Goal: Check status

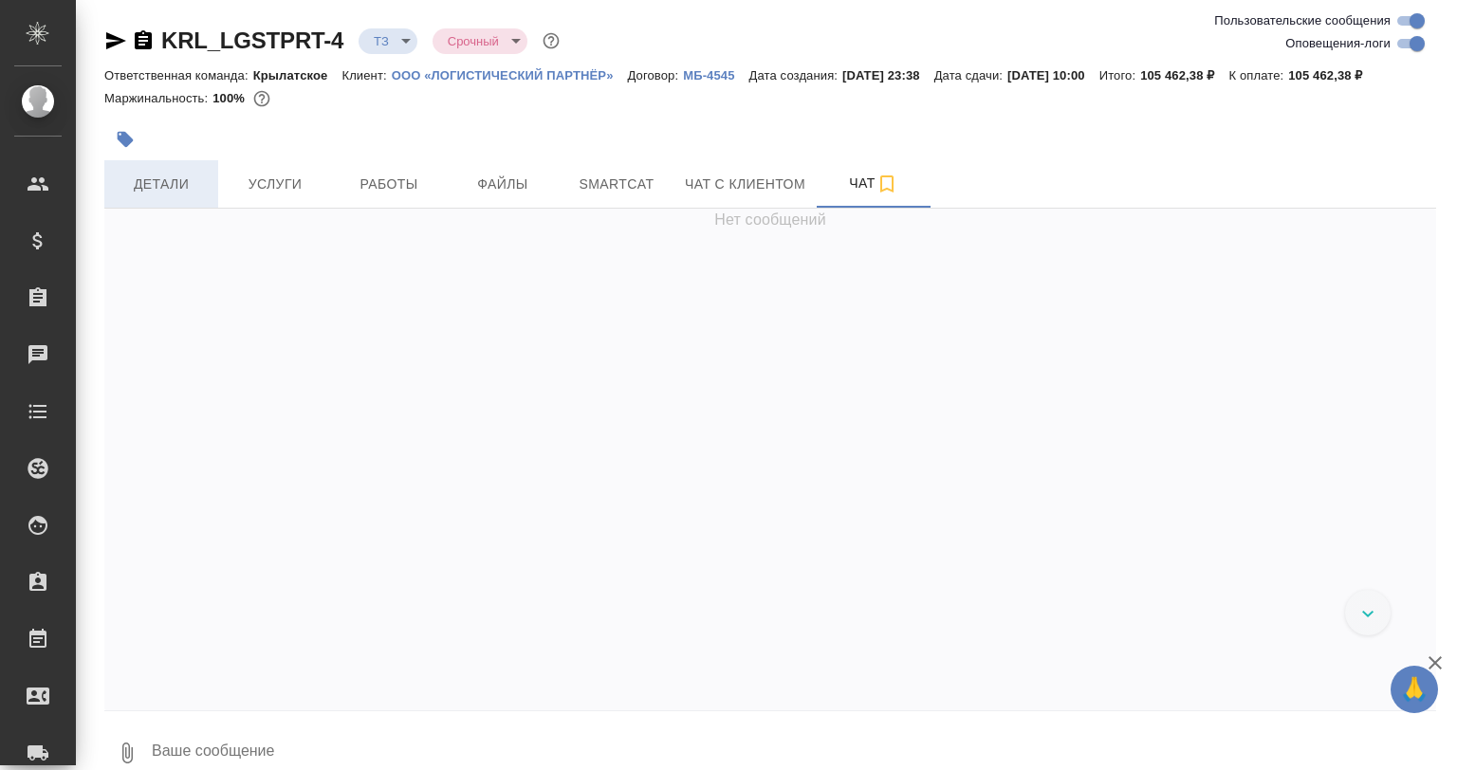
click at [147, 192] on span "Детали" at bounding box center [161, 185] width 91 height 24
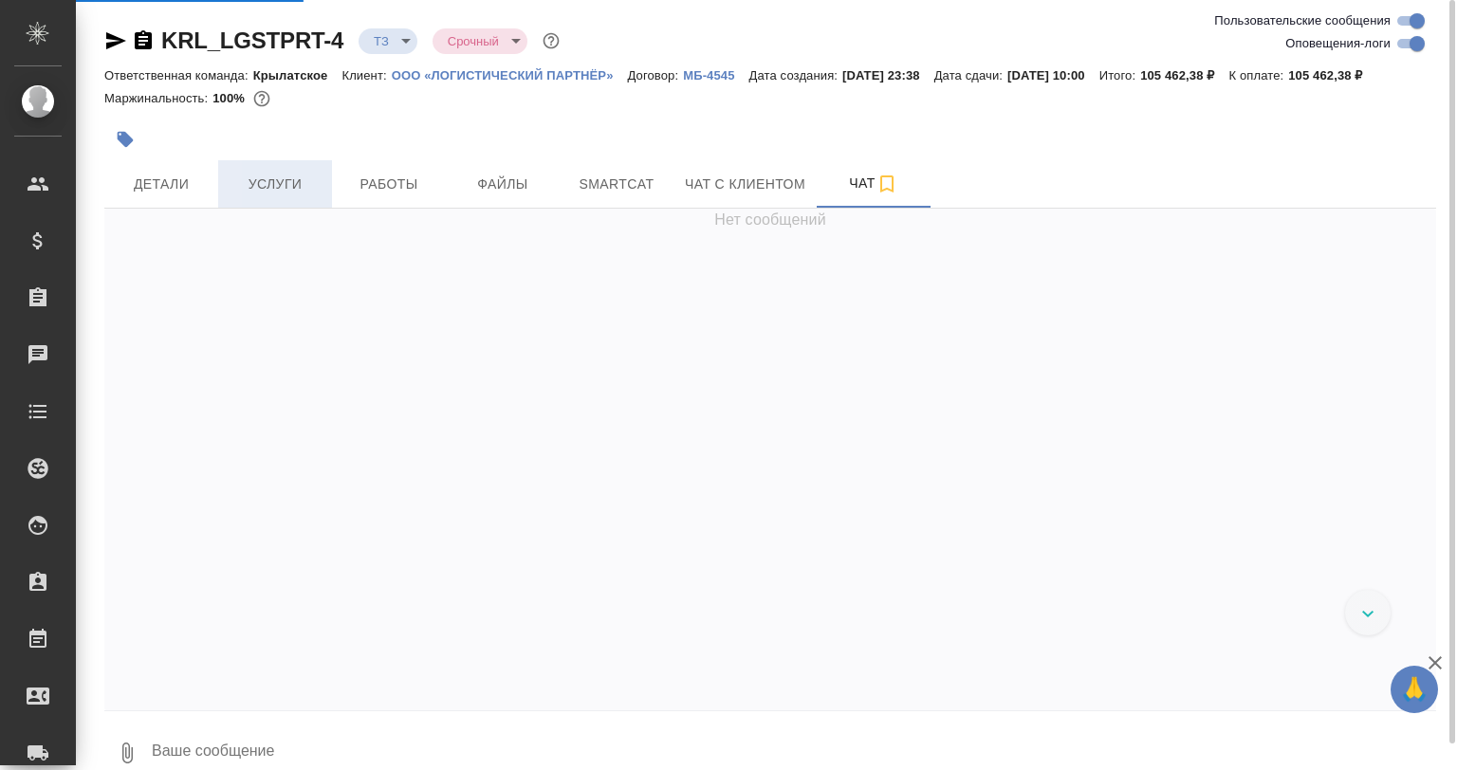
click at [250, 175] on span "Услуги" at bounding box center [275, 185] width 91 height 24
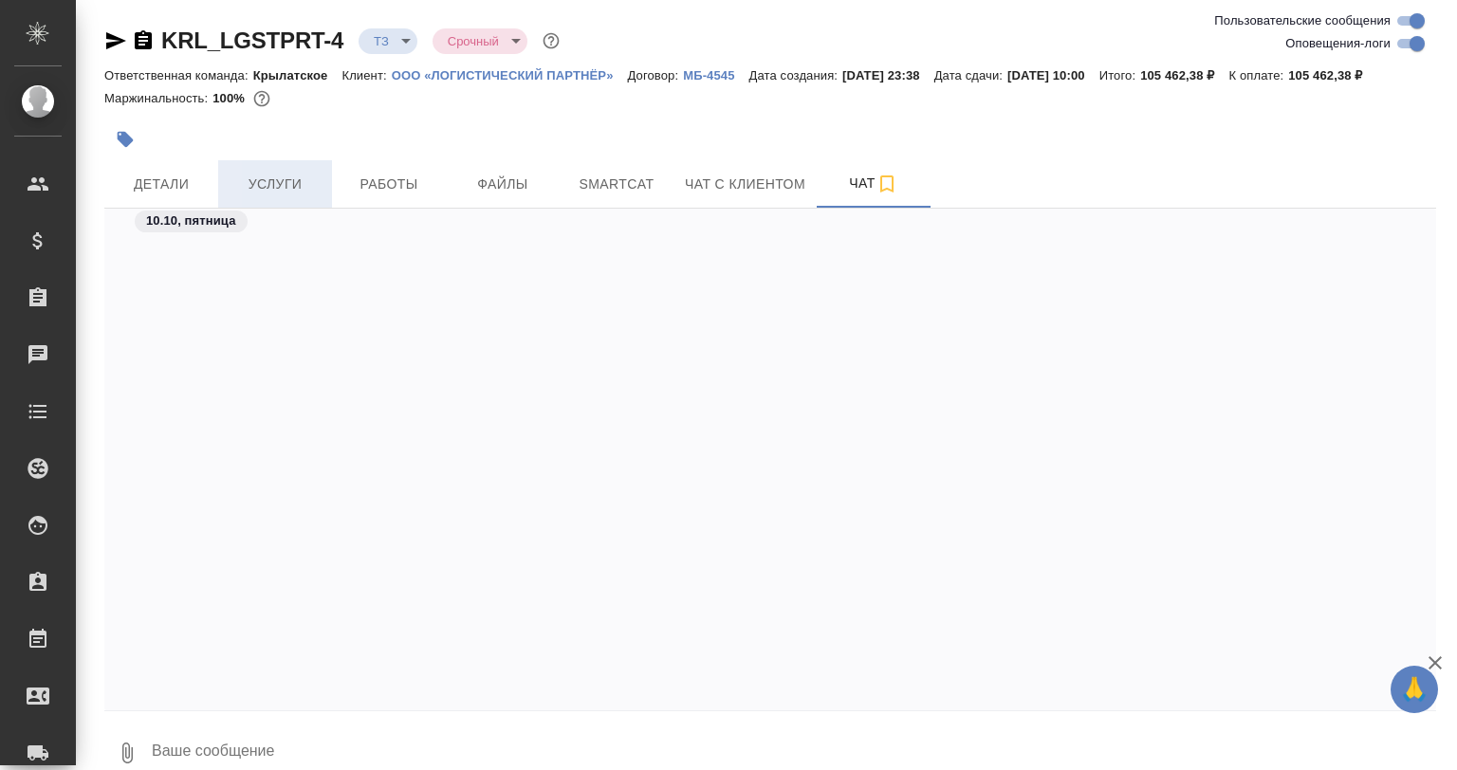
scroll to position [2049, 0]
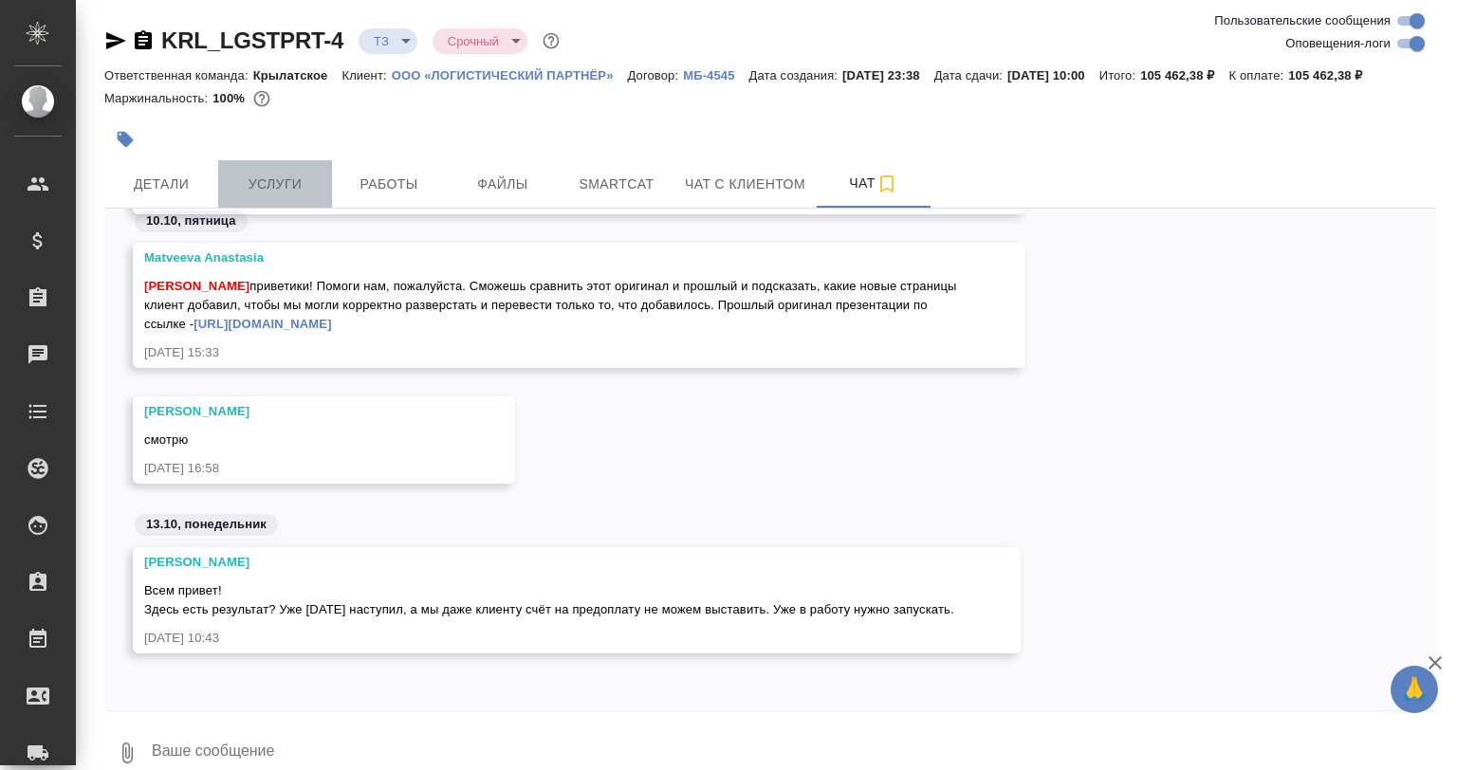
click at [262, 177] on span "Услуги" at bounding box center [275, 185] width 91 height 24
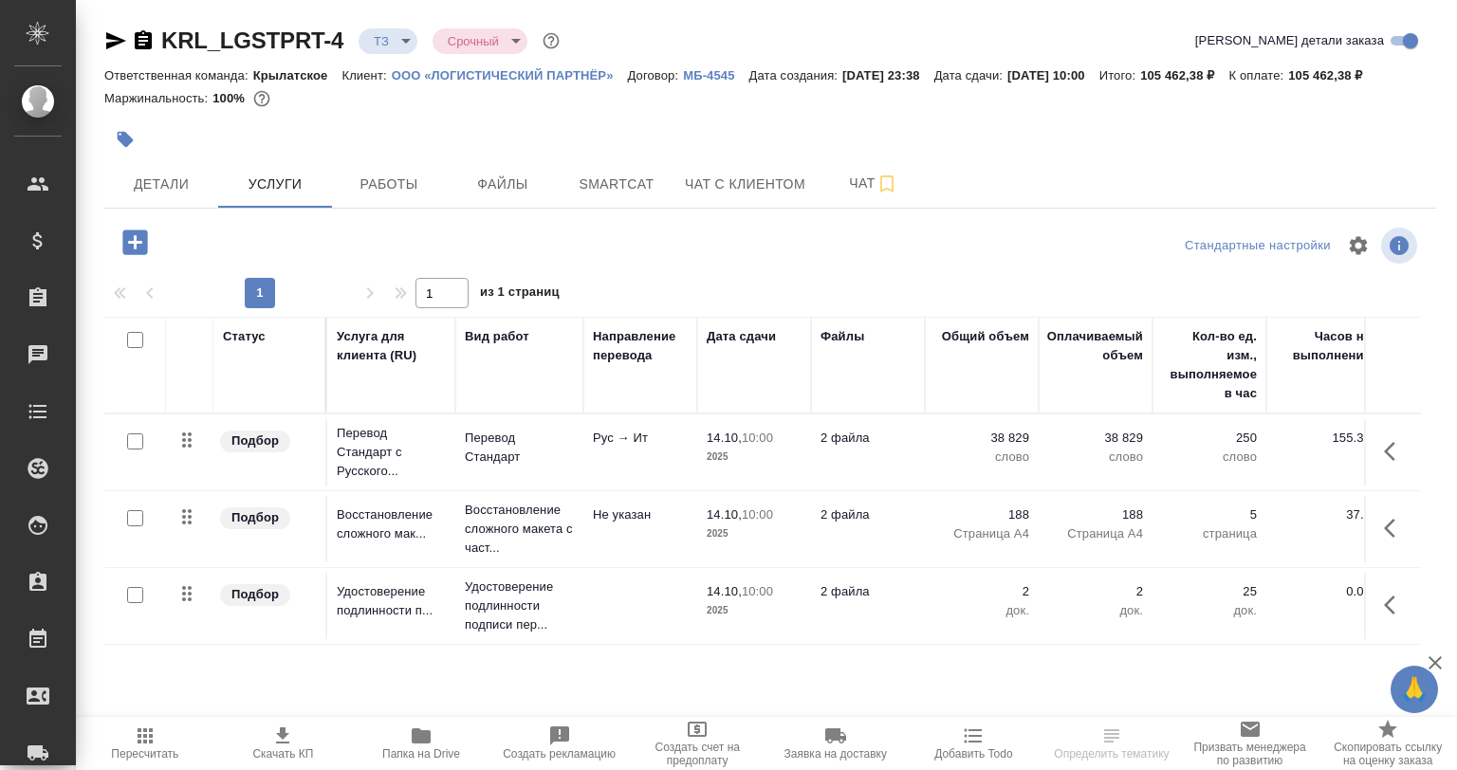
click at [418, 748] on span "Папка на Drive" at bounding box center [421, 754] width 78 height 13
click at [826, 174] on button "Чат" at bounding box center [874, 183] width 114 height 47
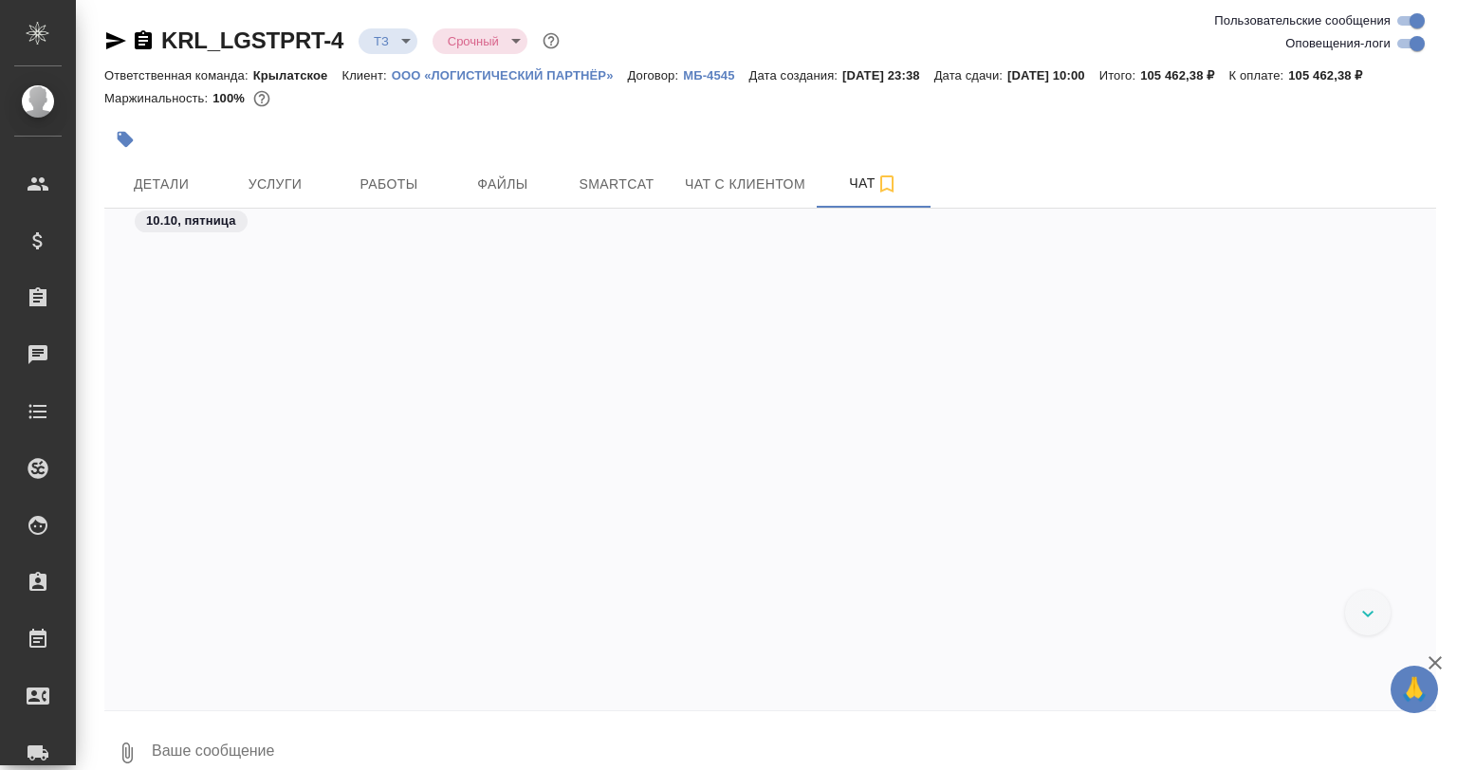
scroll to position [2049, 0]
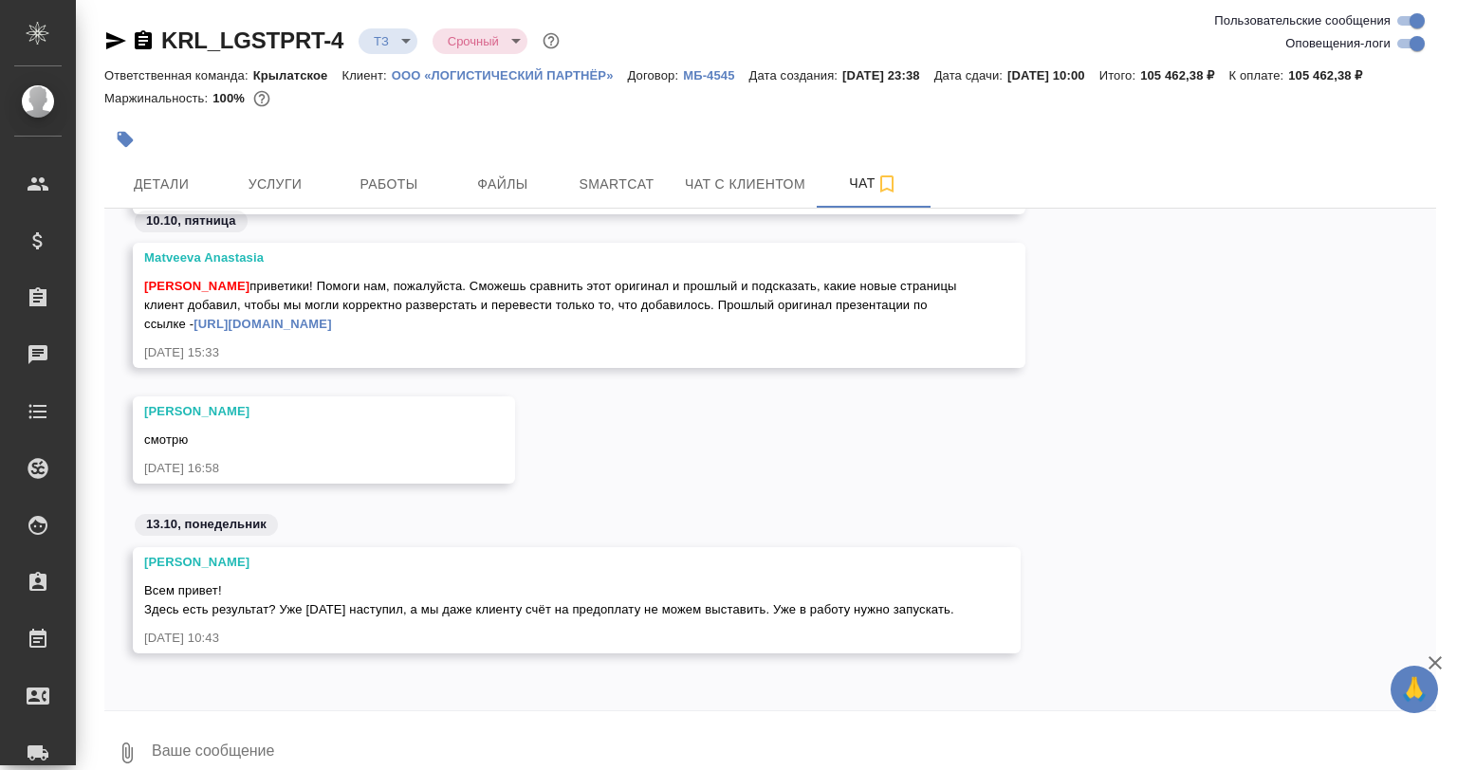
click at [331, 317] on link "https://drive.awatera.com/s/Lmmnx286SDkdJWG" at bounding box center [263, 324] width 138 height 14
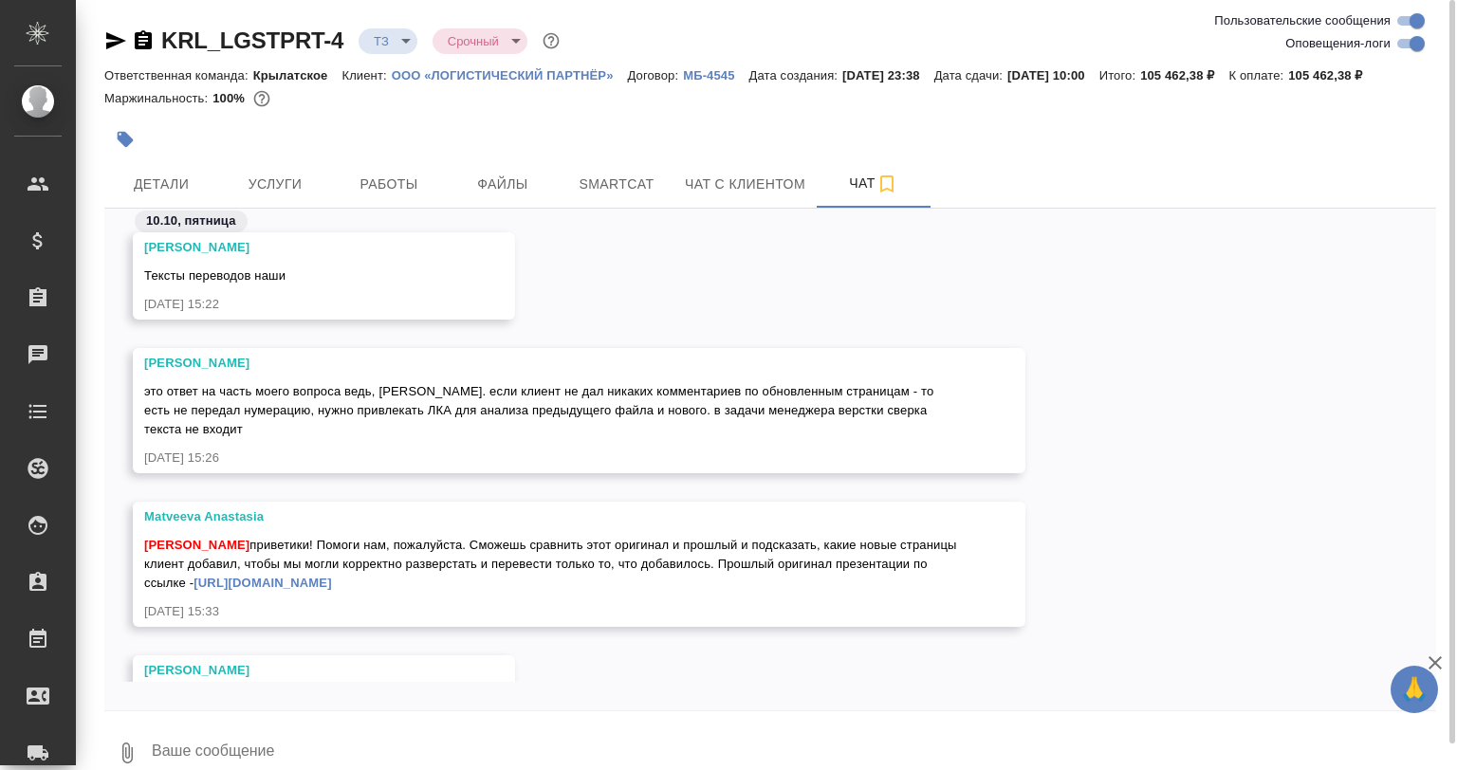
scroll to position [2224, 0]
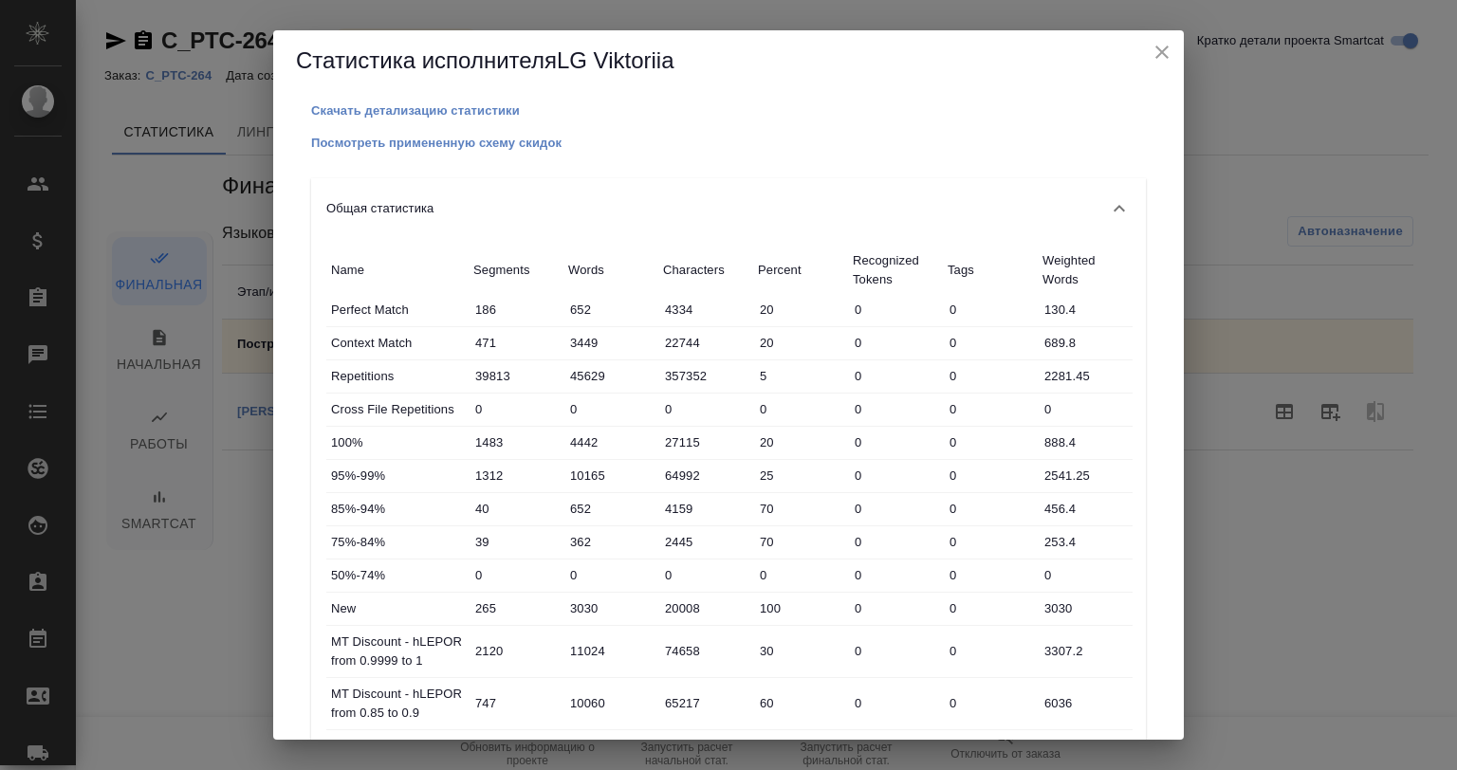
click at [464, 102] on button "Скачать детализацию статистики" at bounding box center [415, 111] width 209 height 19
click at [1165, 55] on icon "close" at bounding box center [1161, 52] width 13 height 13
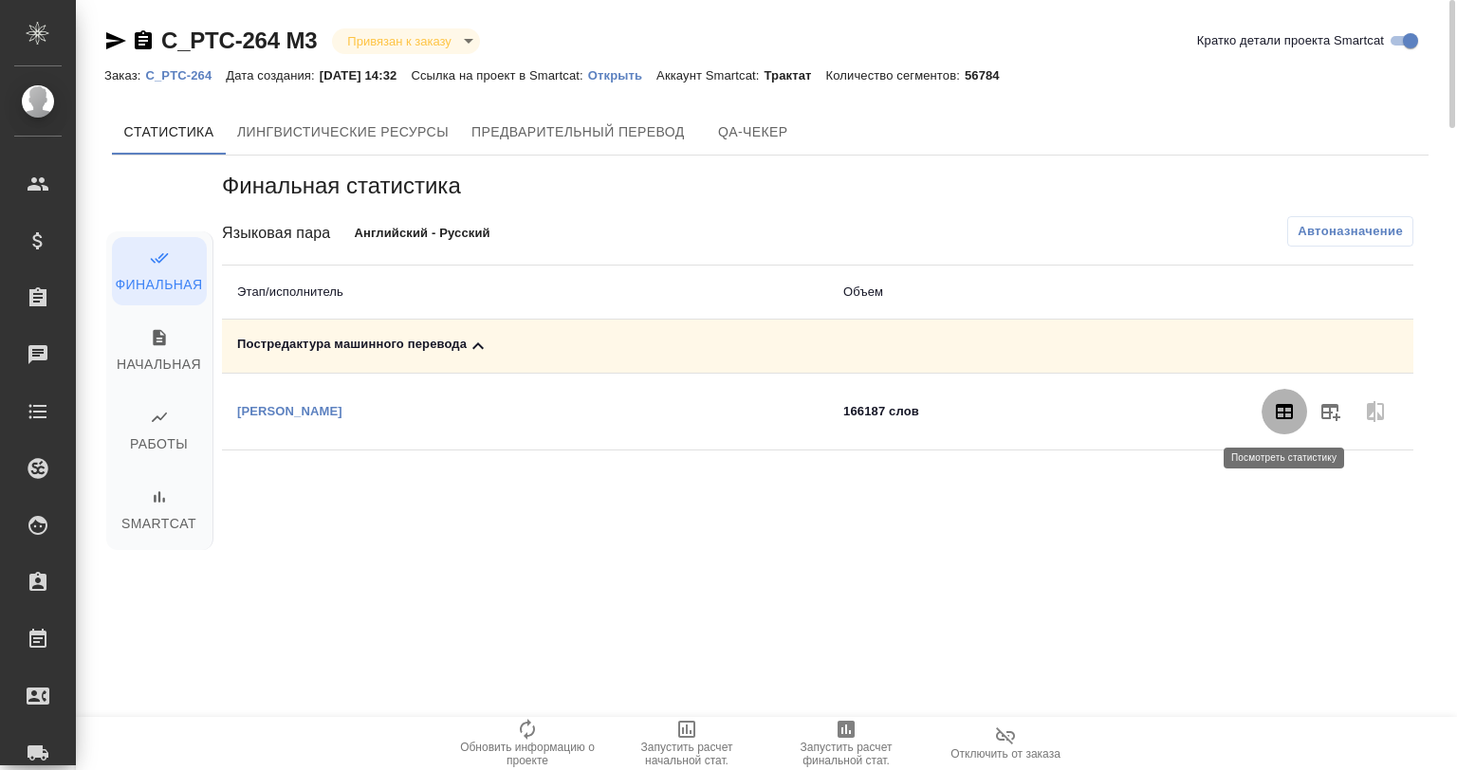
click at [1275, 408] on icon "button" at bounding box center [1284, 411] width 23 height 23
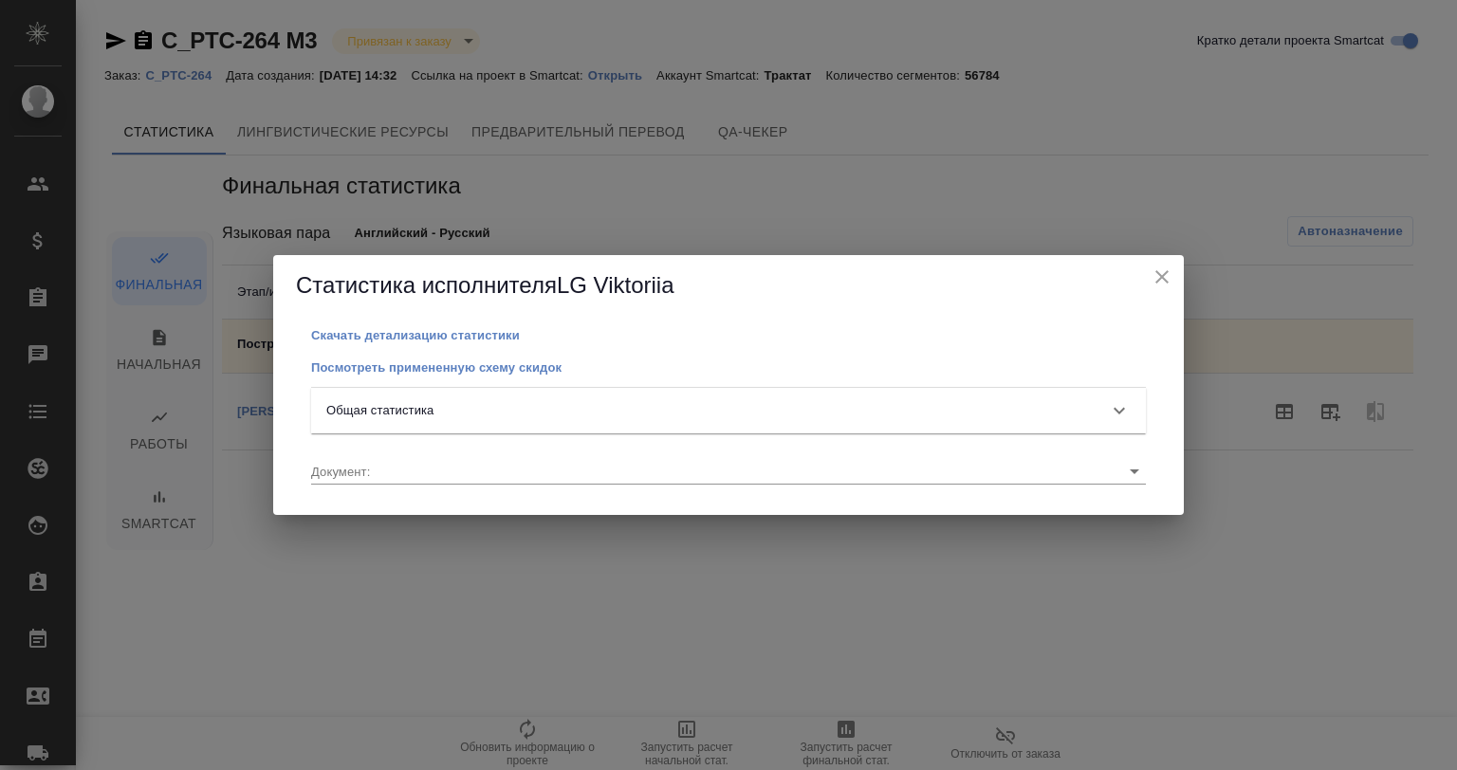
click at [607, 402] on div "Общая статистика" at bounding box center [711, 410] width 770 height 19
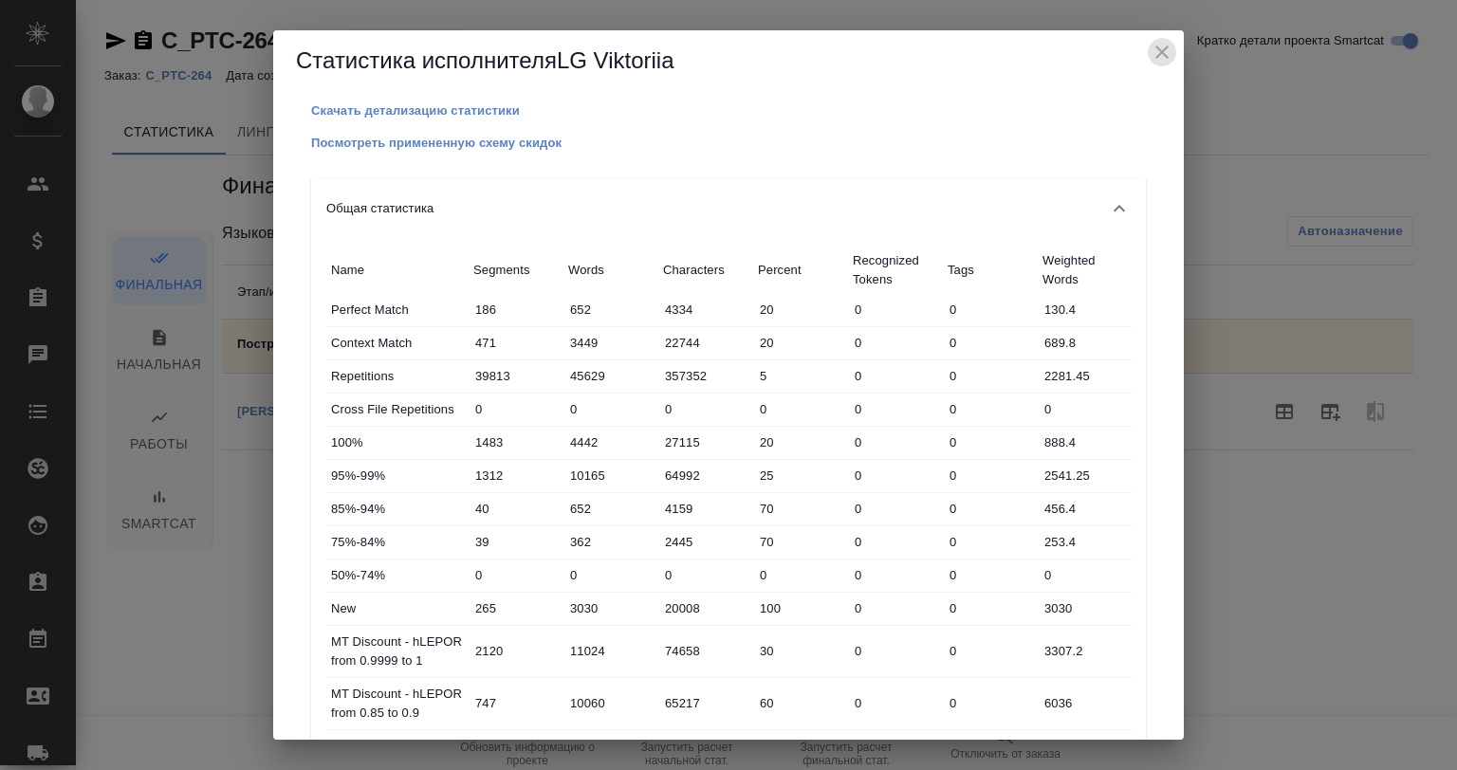
click at [1153, 46] on icon "close" at bounding box center [1162, 52] width 23 height 23
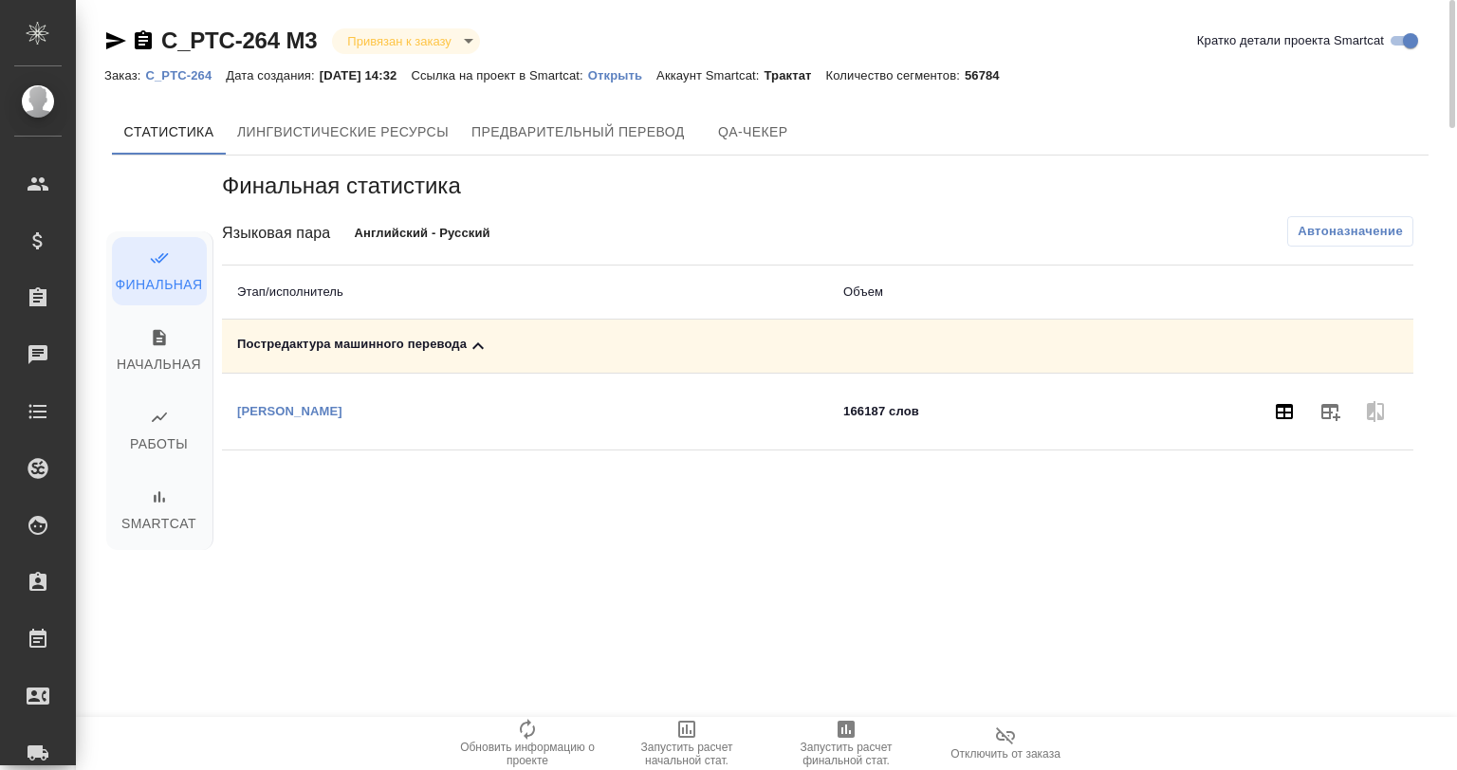
click at [1279, 417] on icon "button" at bounding box center [1284, 411] width 17 height 15
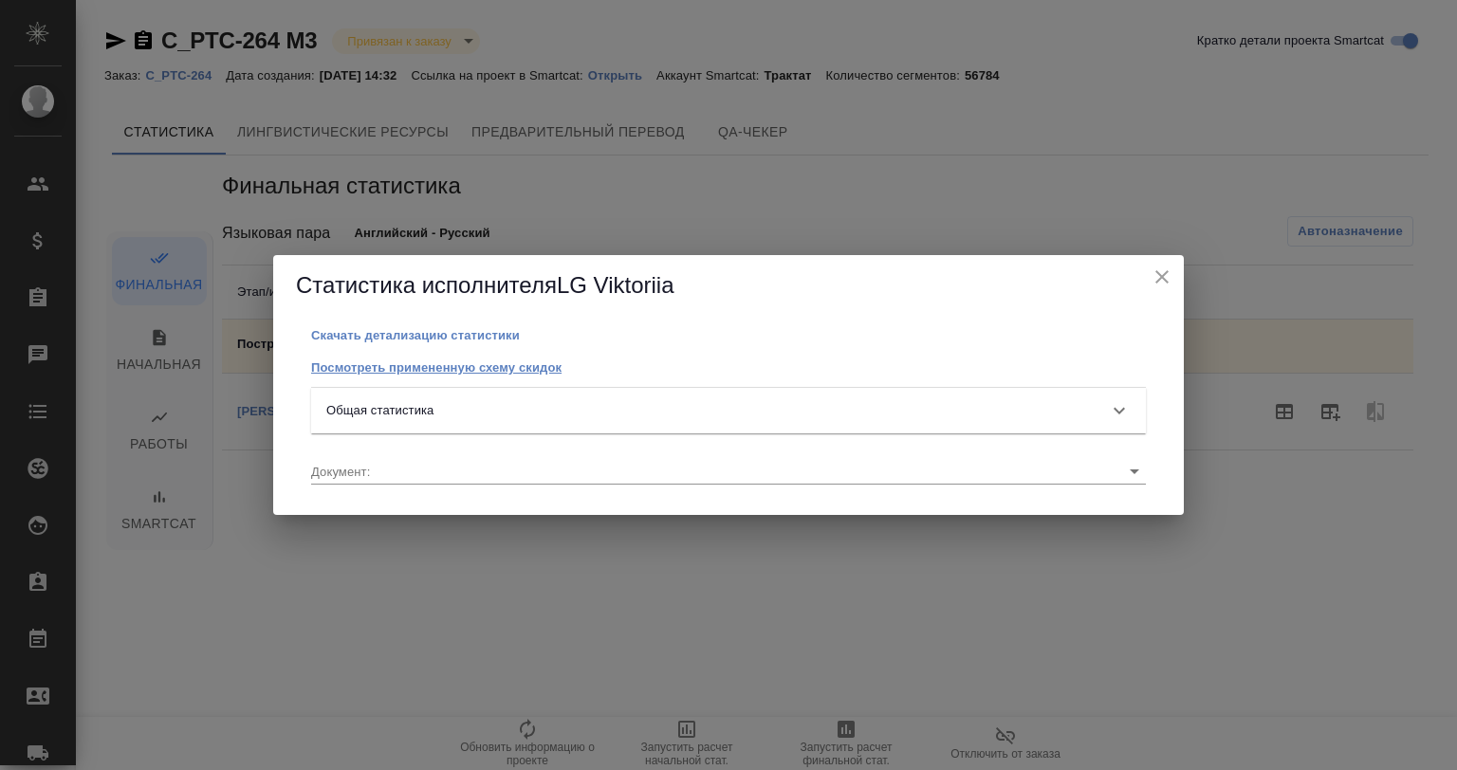
click at [421, 367] on p "Посмотреть примененную схему скидок" at bounding box center [436, 367] width 250 height 14
drag, startPoint x: 1446, startPoint y: 695, endPoint x: 569, endPoint y: 649, distance: 877.8
click at [1385, 194] on div "Статистика исполнителя LG Viktoriia Скачать детализацию статистики Посмотреть п…" at bounding box center [728, 385] width 1457 height 770
click at [569, 649] on div "Статистика исполнителя LG Viktoriia Скачать детализацию статистики Посмотреть п…" at bounding box center [728, 385] width 1457 height 770
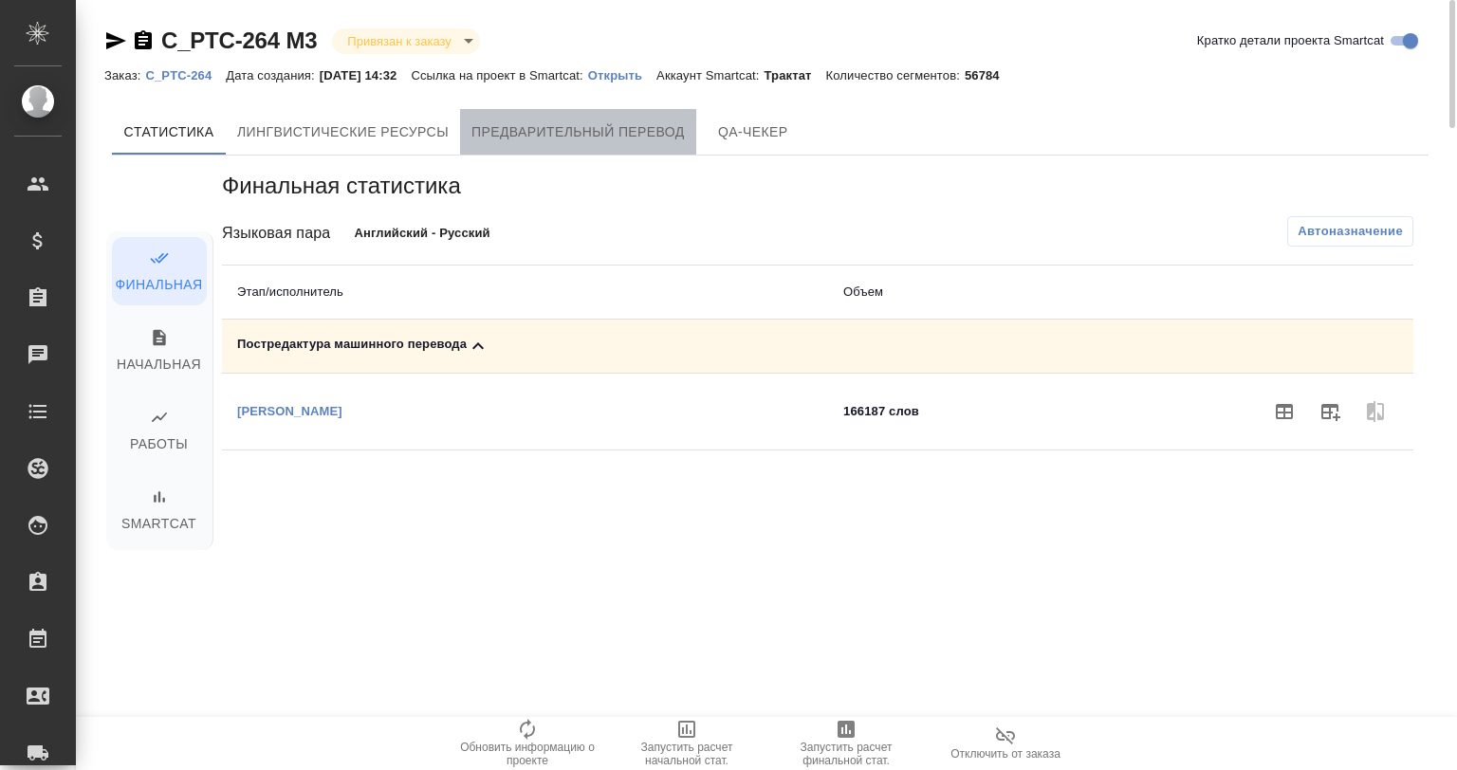
click at [641, 123] on span "Предварительный перевод" at bounding box center [577, 132] width 213 height 24
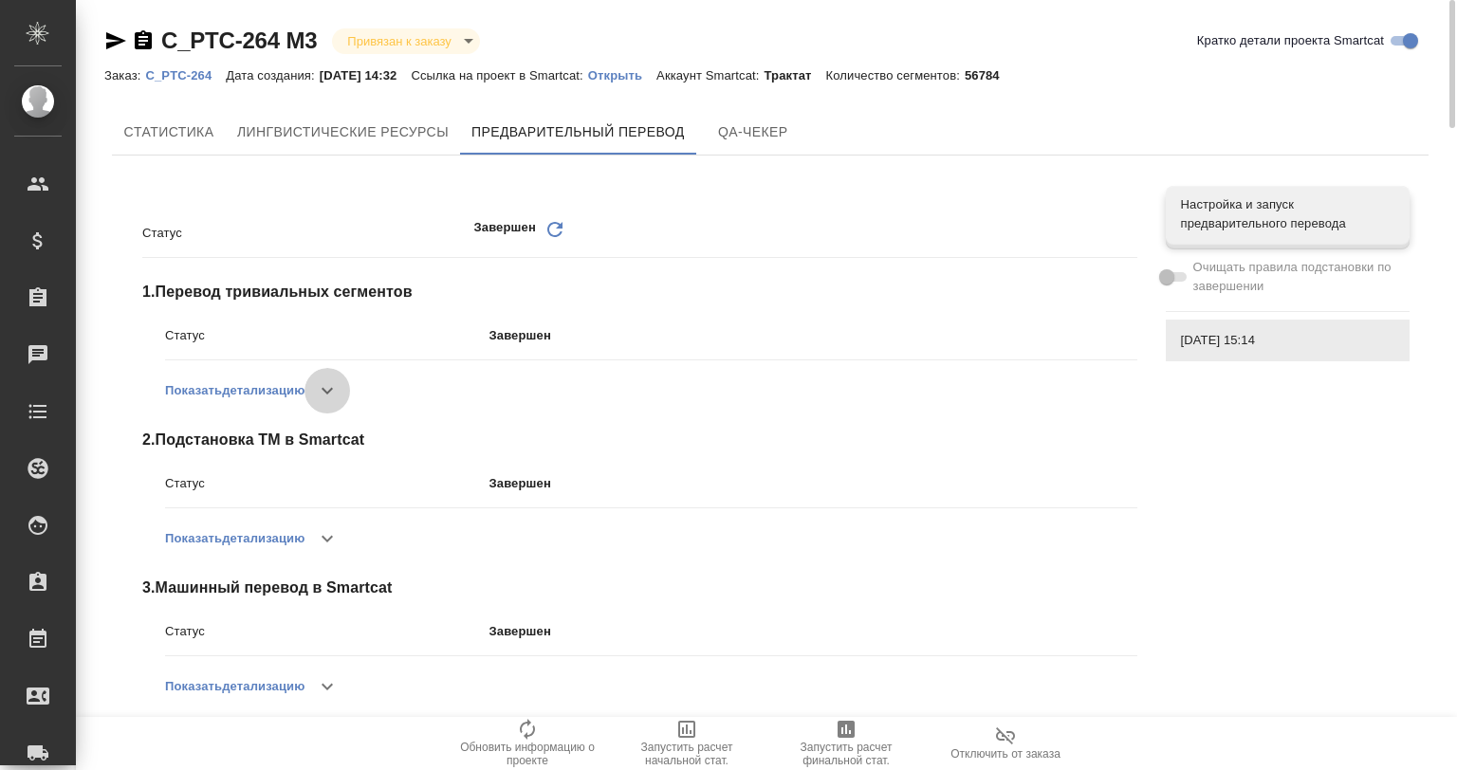
click at [330, 394] on icon "button" at bounding box center [327, 390] width 23 height 23
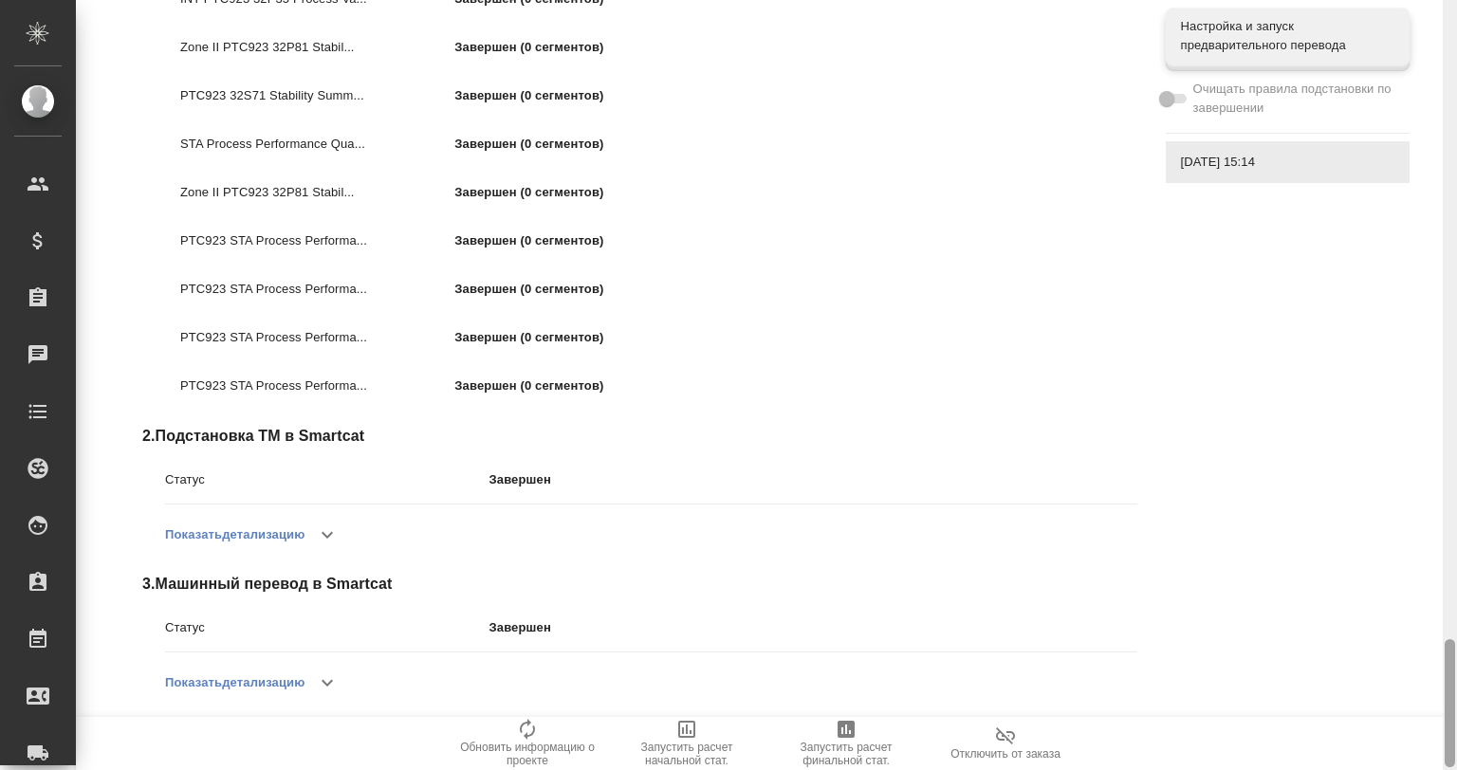
scroll to position [3840, 0]
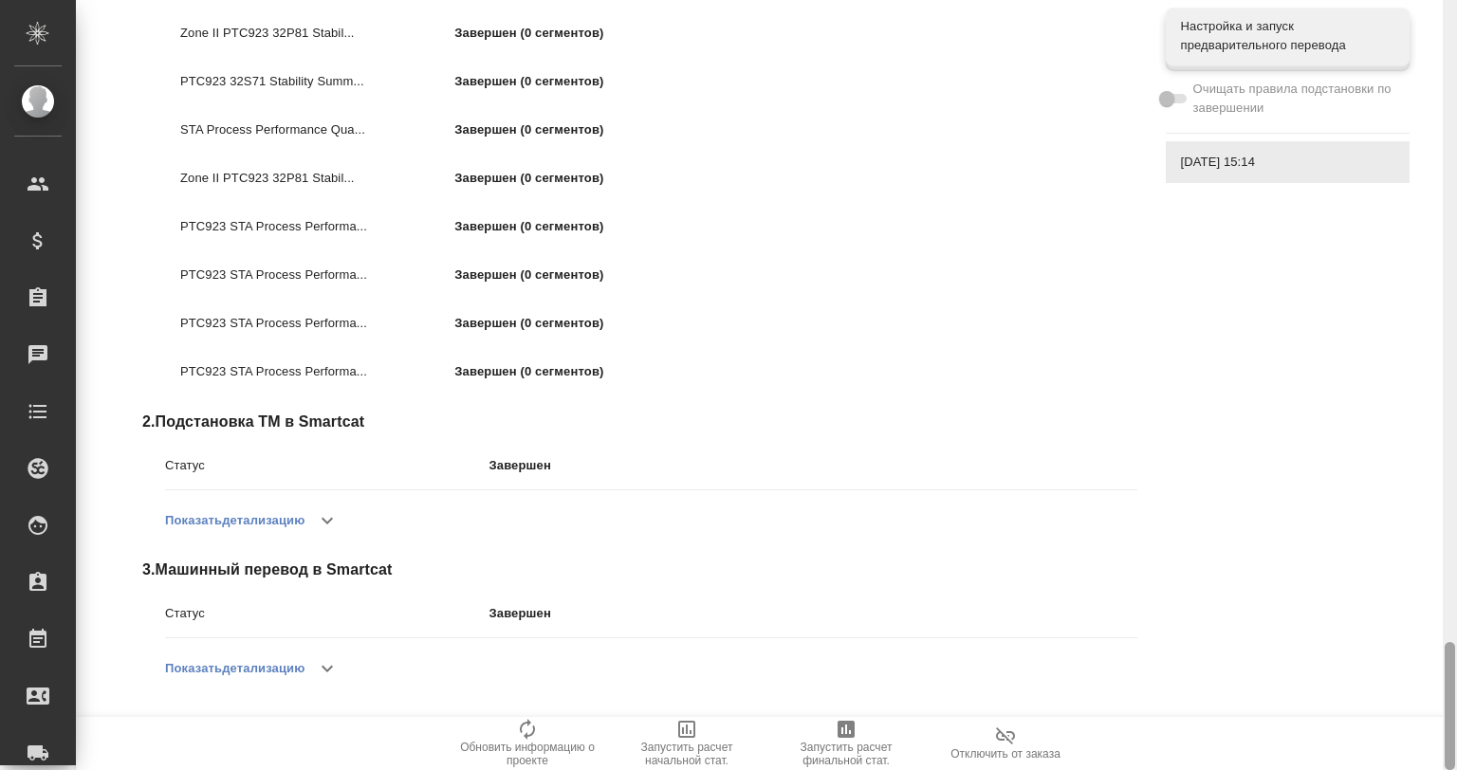
drag, startPoint x: 1452, startPoint y: 562, endPoint x: 1428, endPoint y: 760, distance: 199.8
click at [1428, 760] on div "C_PTC-264 M3 Привязан к заказу linkedToOrder Кратко детали проекта Smartcat Зак…" at bounding box center [766, 385] width 1381 height 770
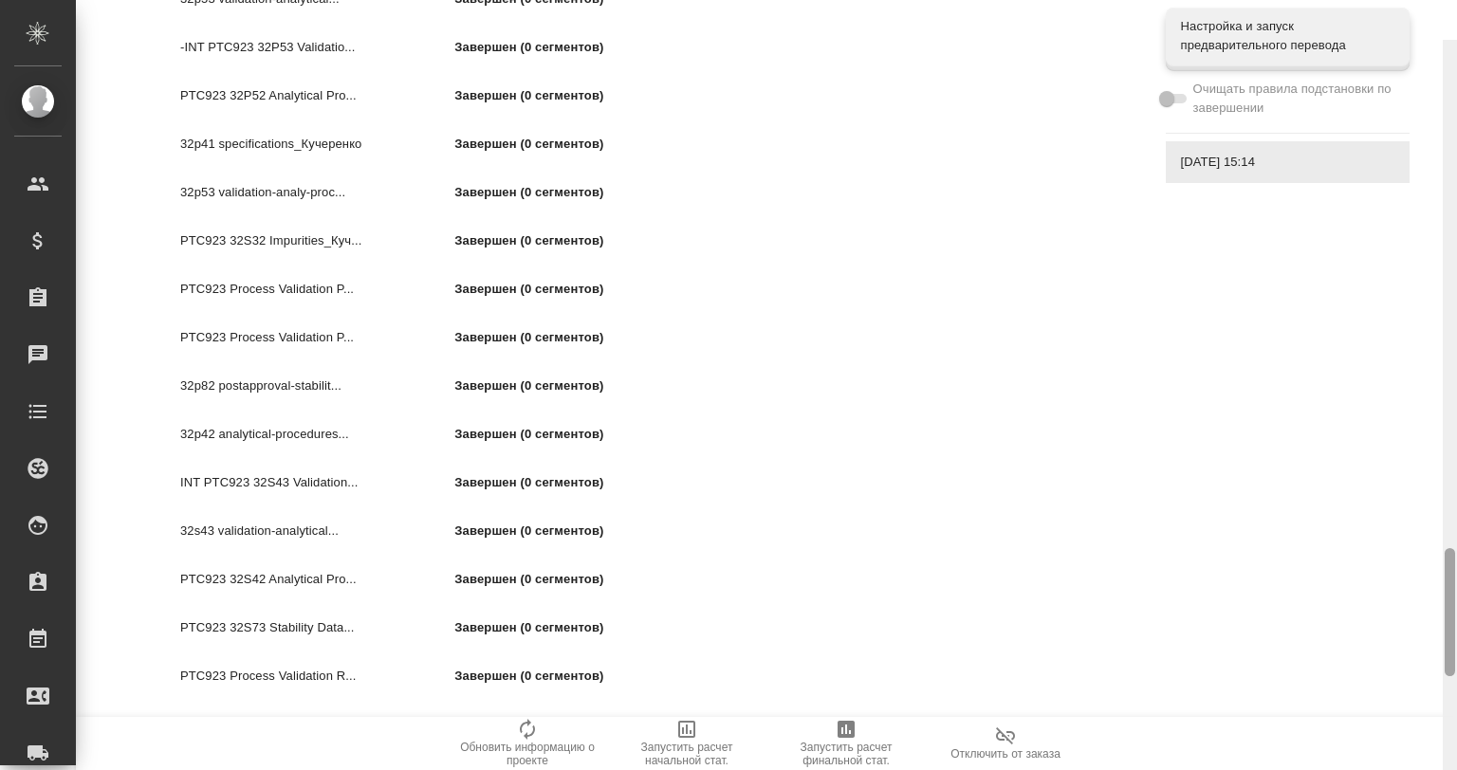
scroll to position [3055, 0]
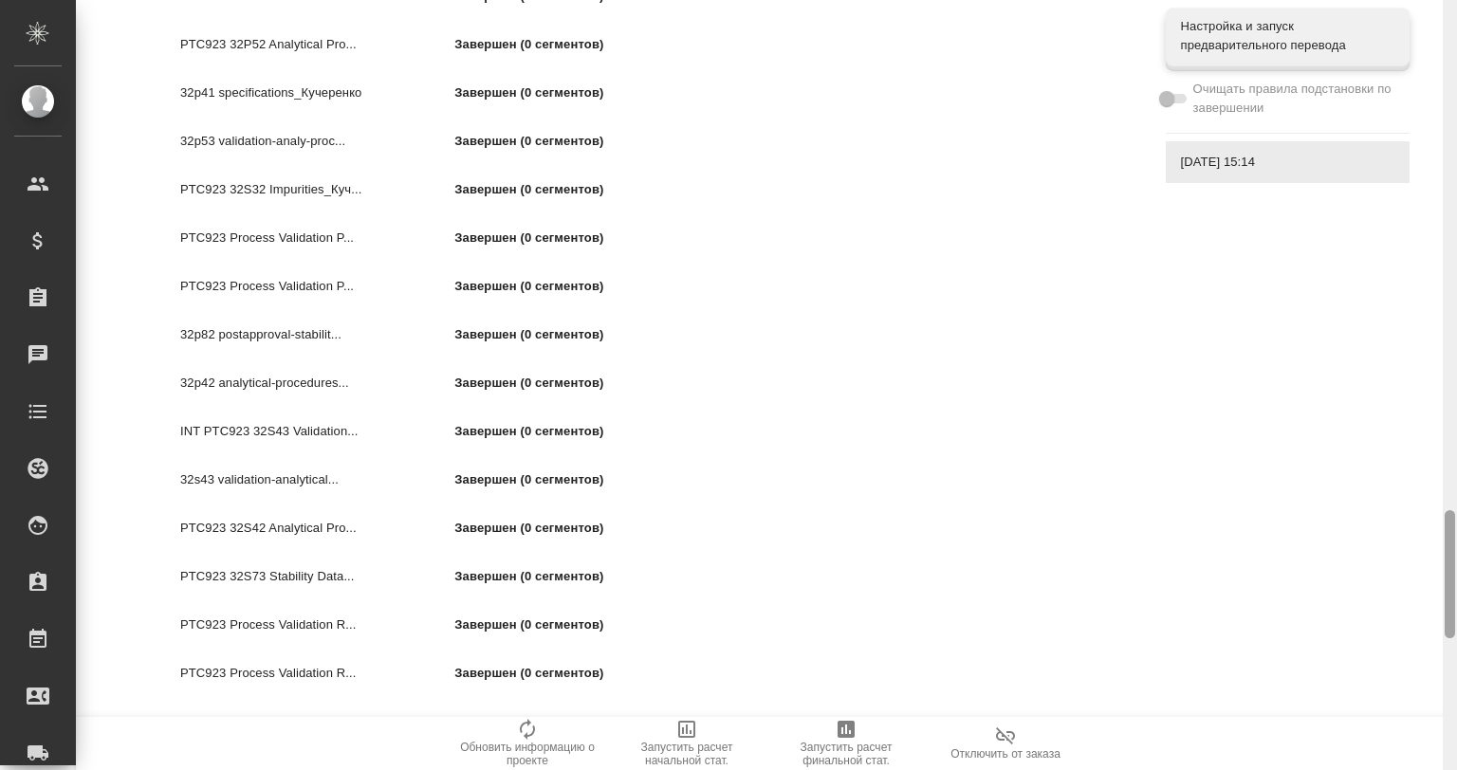
drag, startPoint x: 1451, startPoint y: 660, endPoint x: 1456, endPoint y: 571, distance: 89.3
click at [1456, 571] on div at bounding box center [1450, 385] width 14 height 770
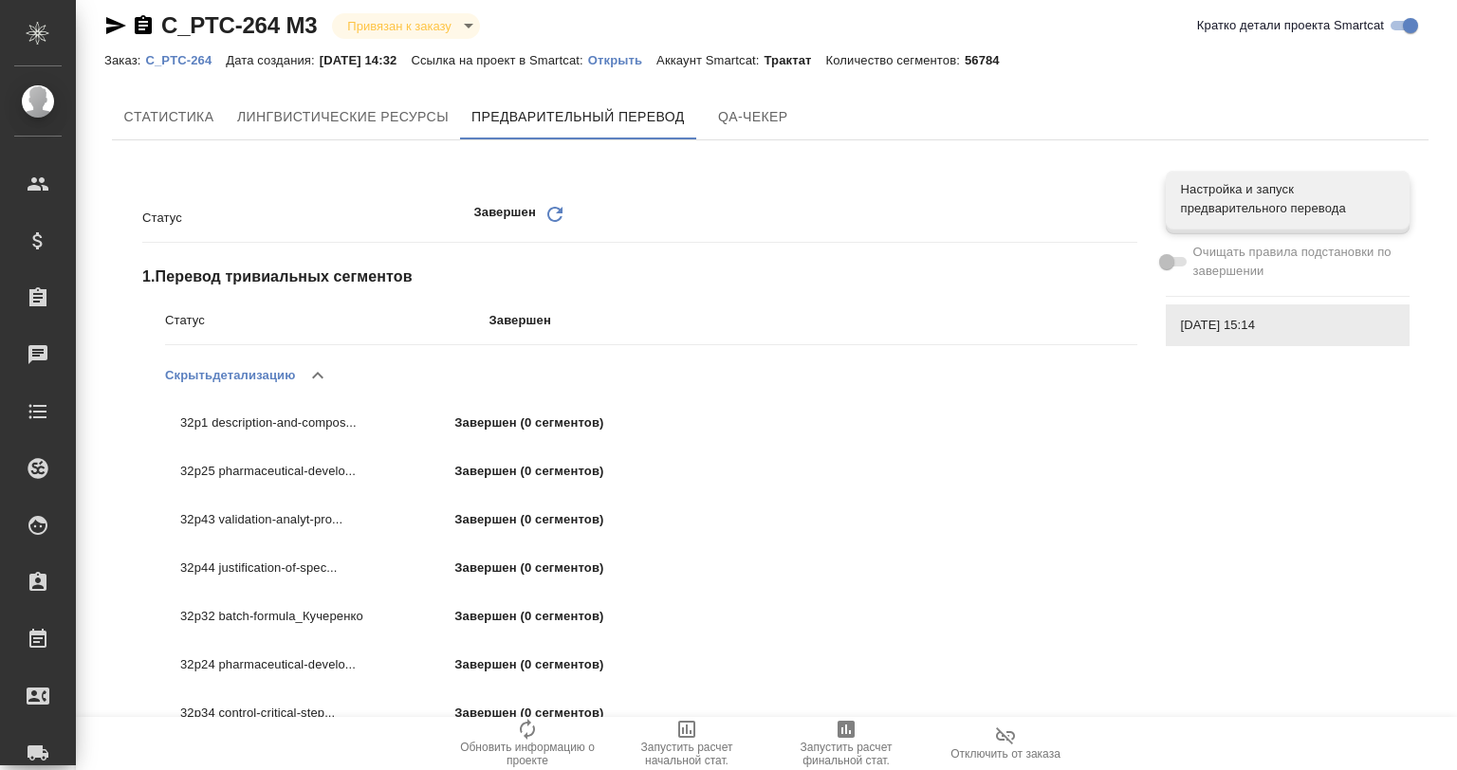
scroll to position [0, 0]
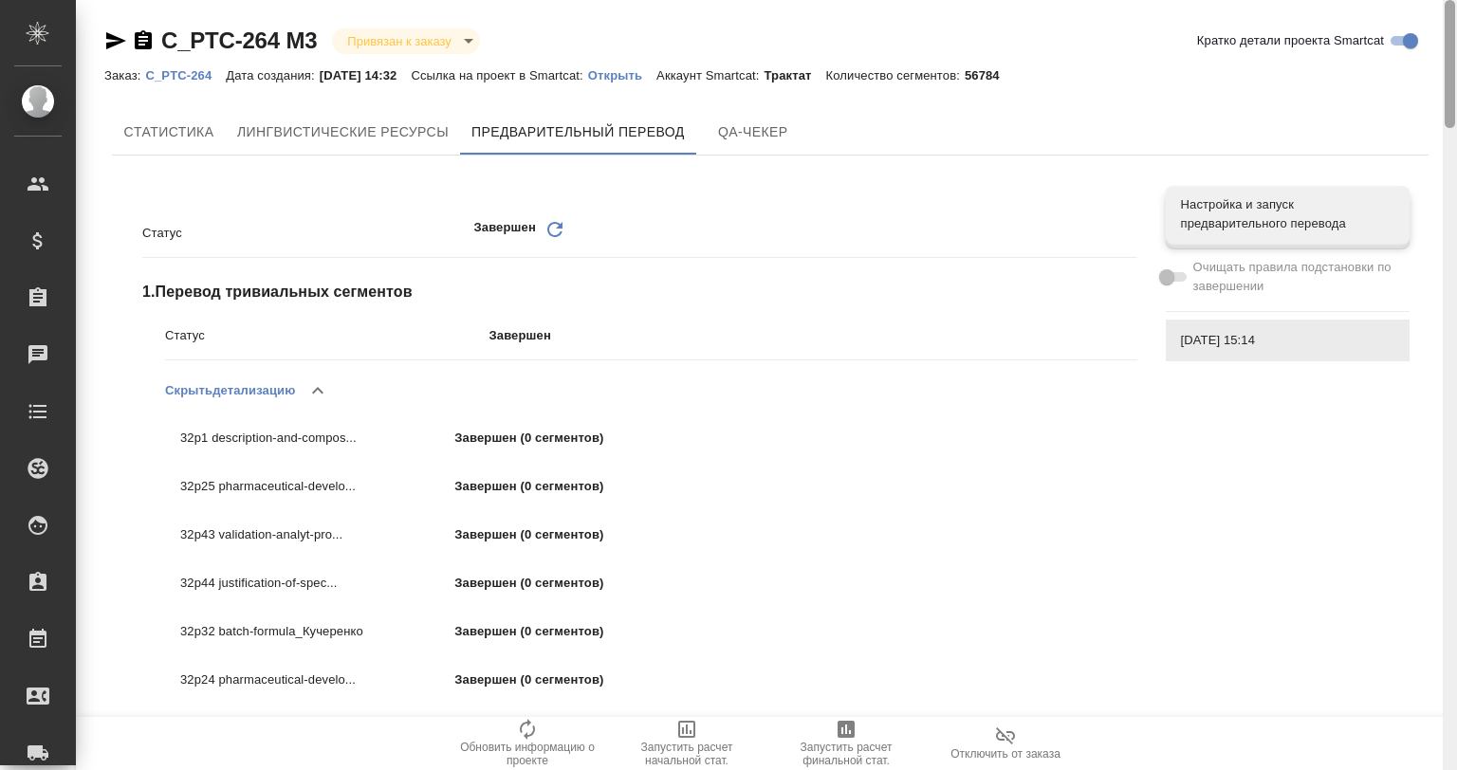
drag, startPoint x: 1450, startPoint y: 349, endPoint x: 1275, endPoint y: 74, distance: 325.8
click at [1421, 0] on html ".cls-1 fill:#fff; AWATERA Gvozdikov Andrey Клиенты Спецификации Заказы 0 Чаты T…" at bounding box center [728, 461] width 1457 height 923
click at [326, 393] on icon "button" at bounding box center [317, 390] width 23 height 23
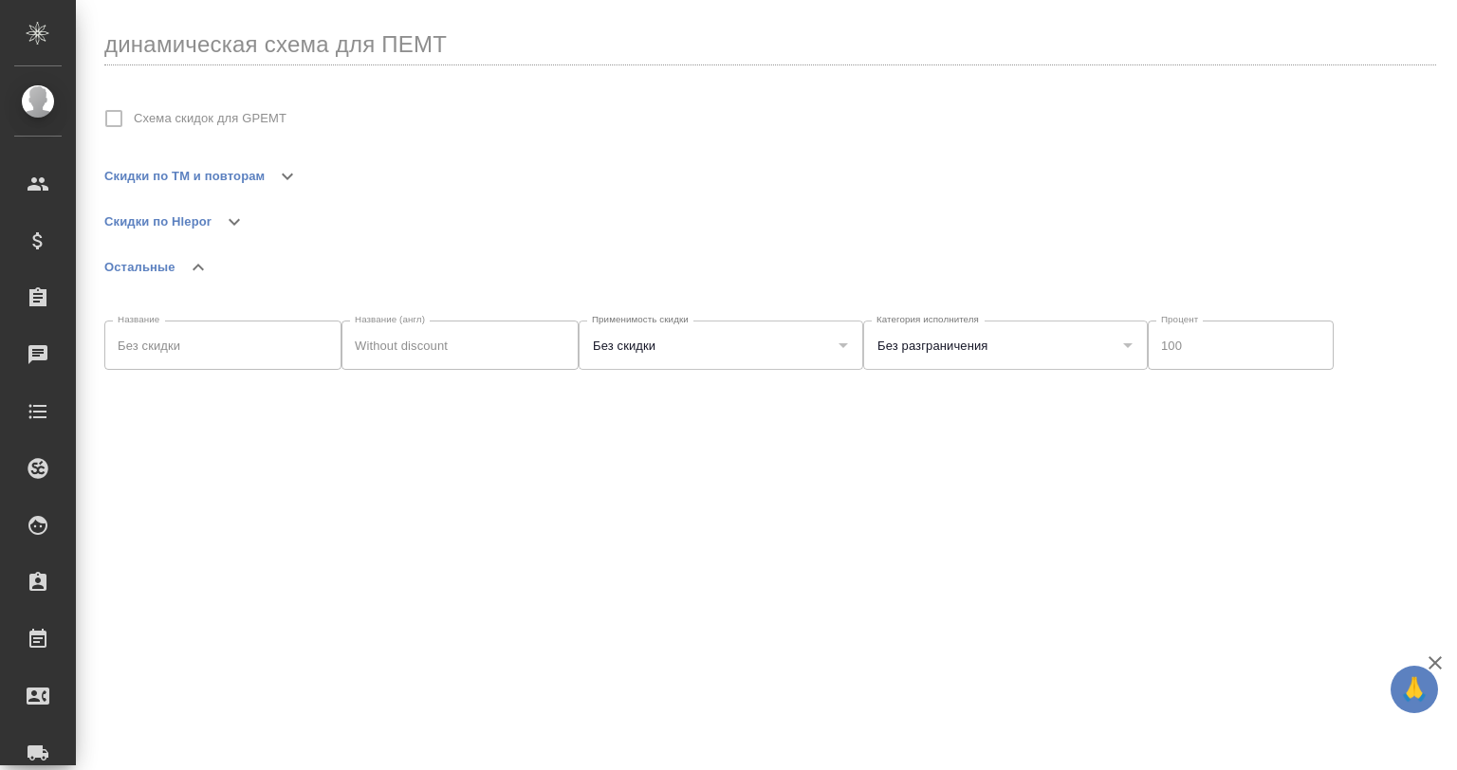
click at [286, 175] on icon "button" at bounding box center [287, 176] width 23 height 23
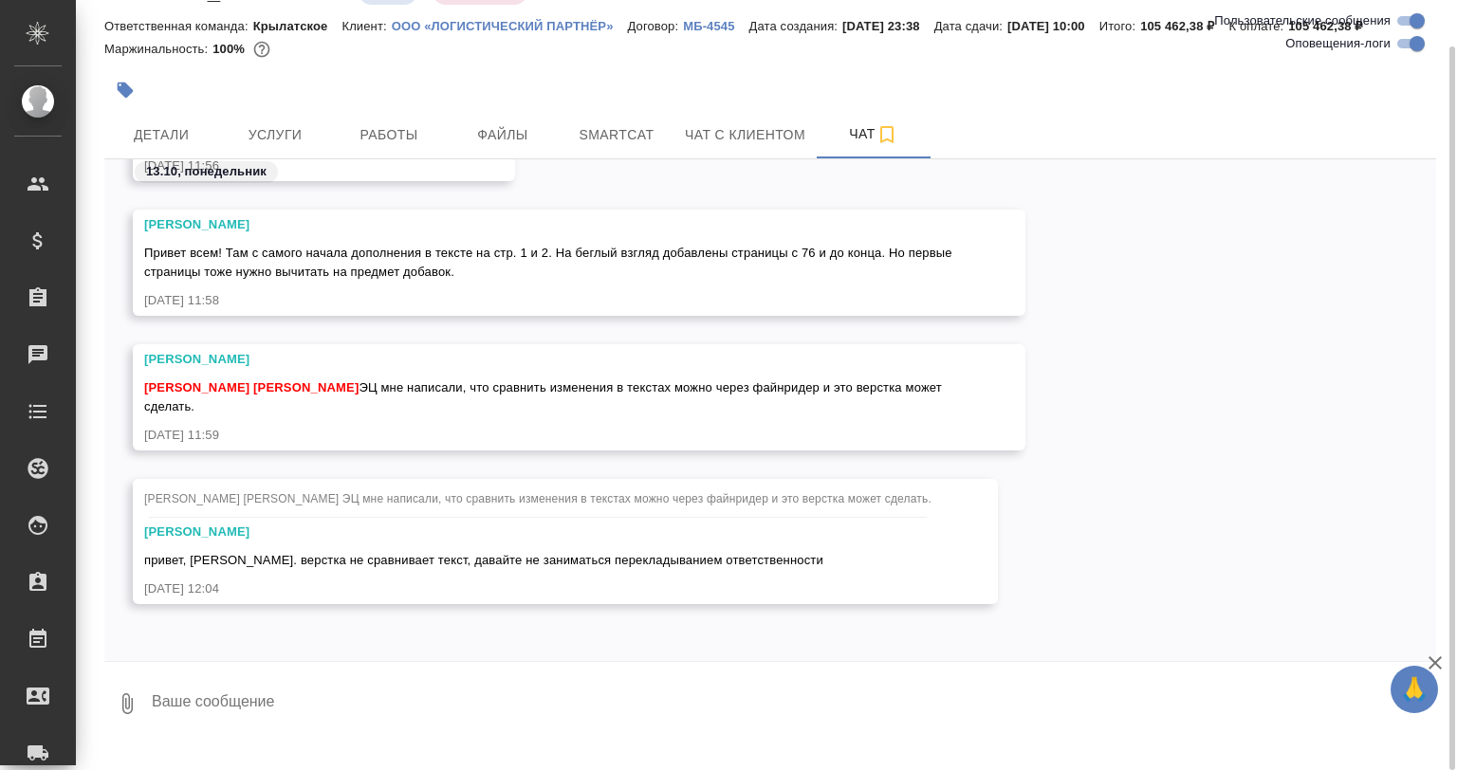
scroll to position [49, 0]
click at [1442, 662] on icon "button" at bounding box center [1435, 663] width 23 height 23
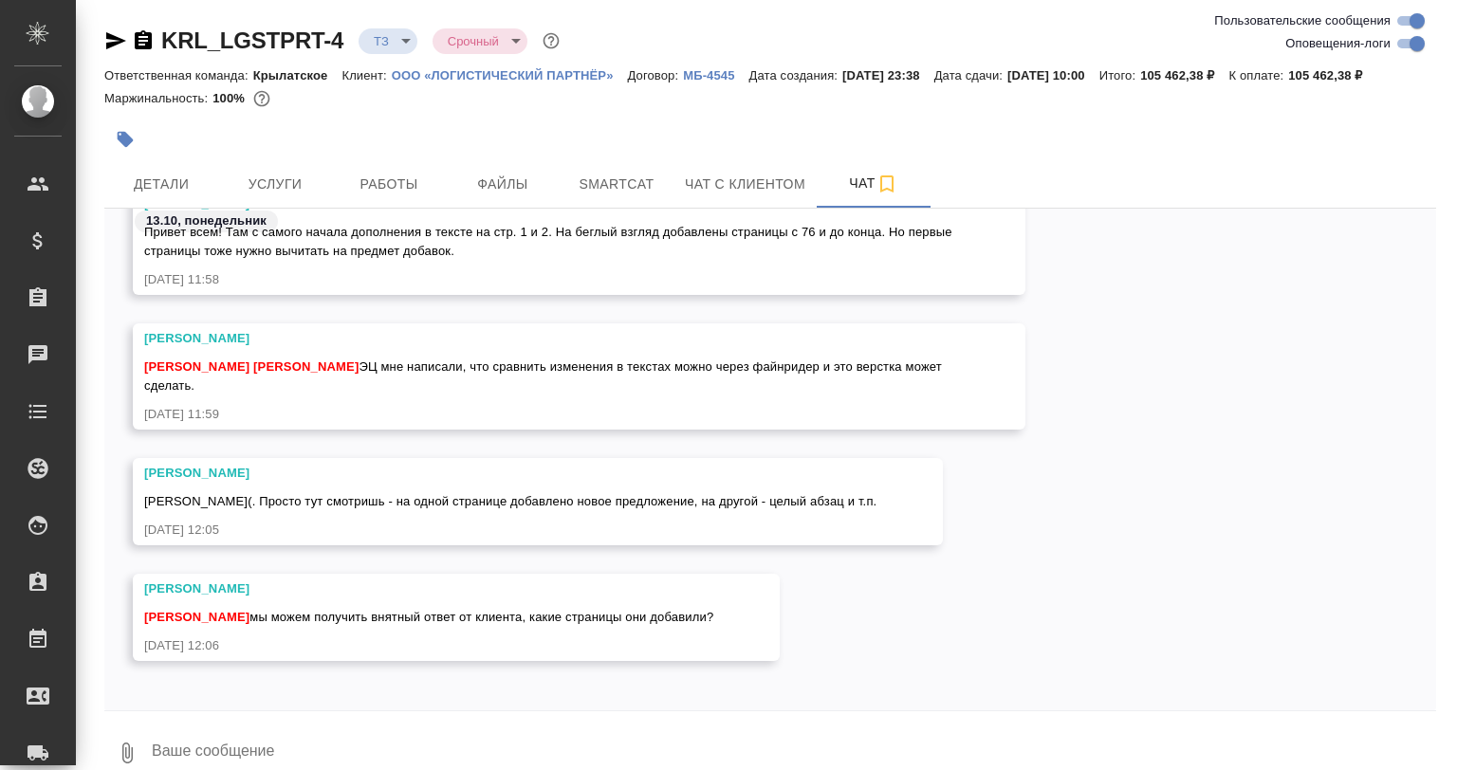
scroll to position [4316, 0]
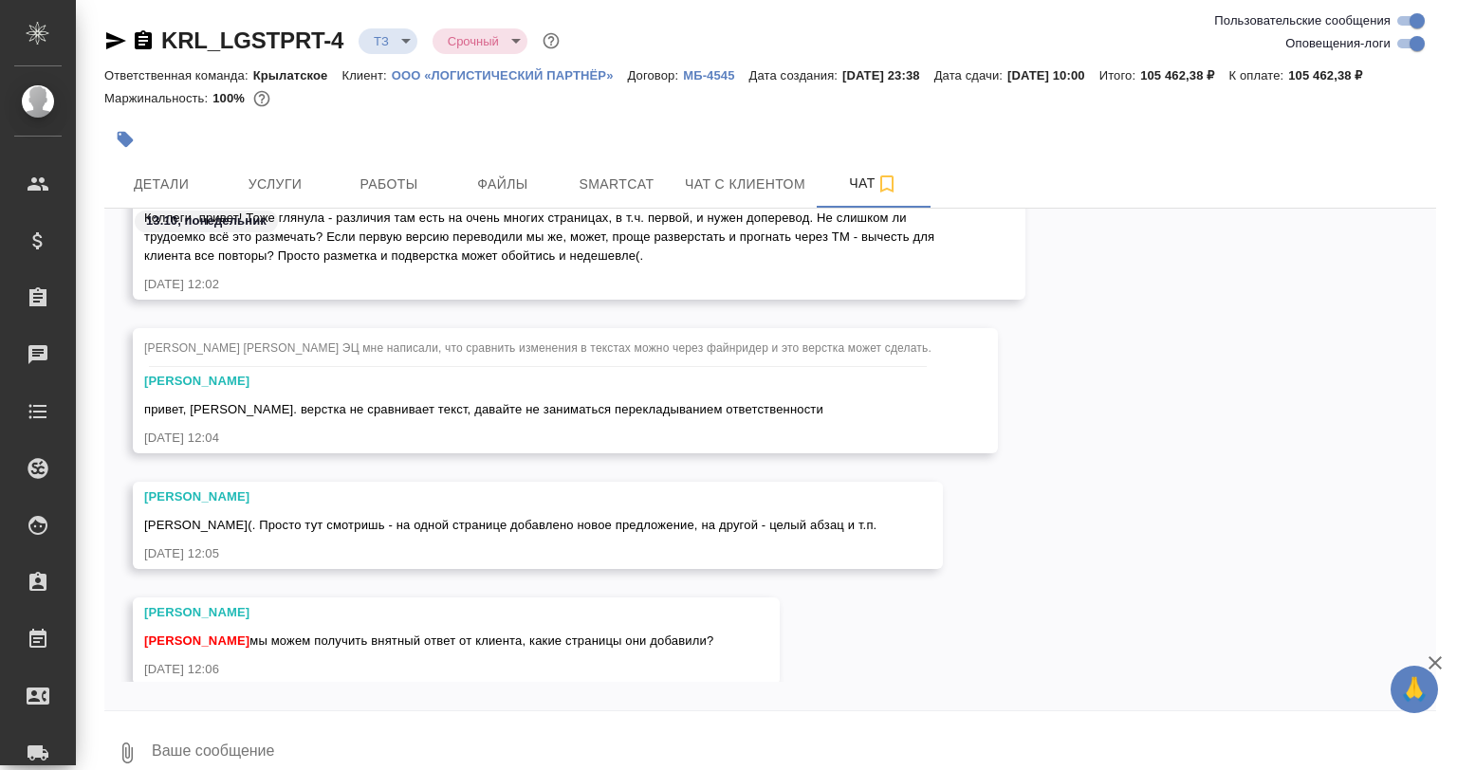
scroll to position [2697, 0]
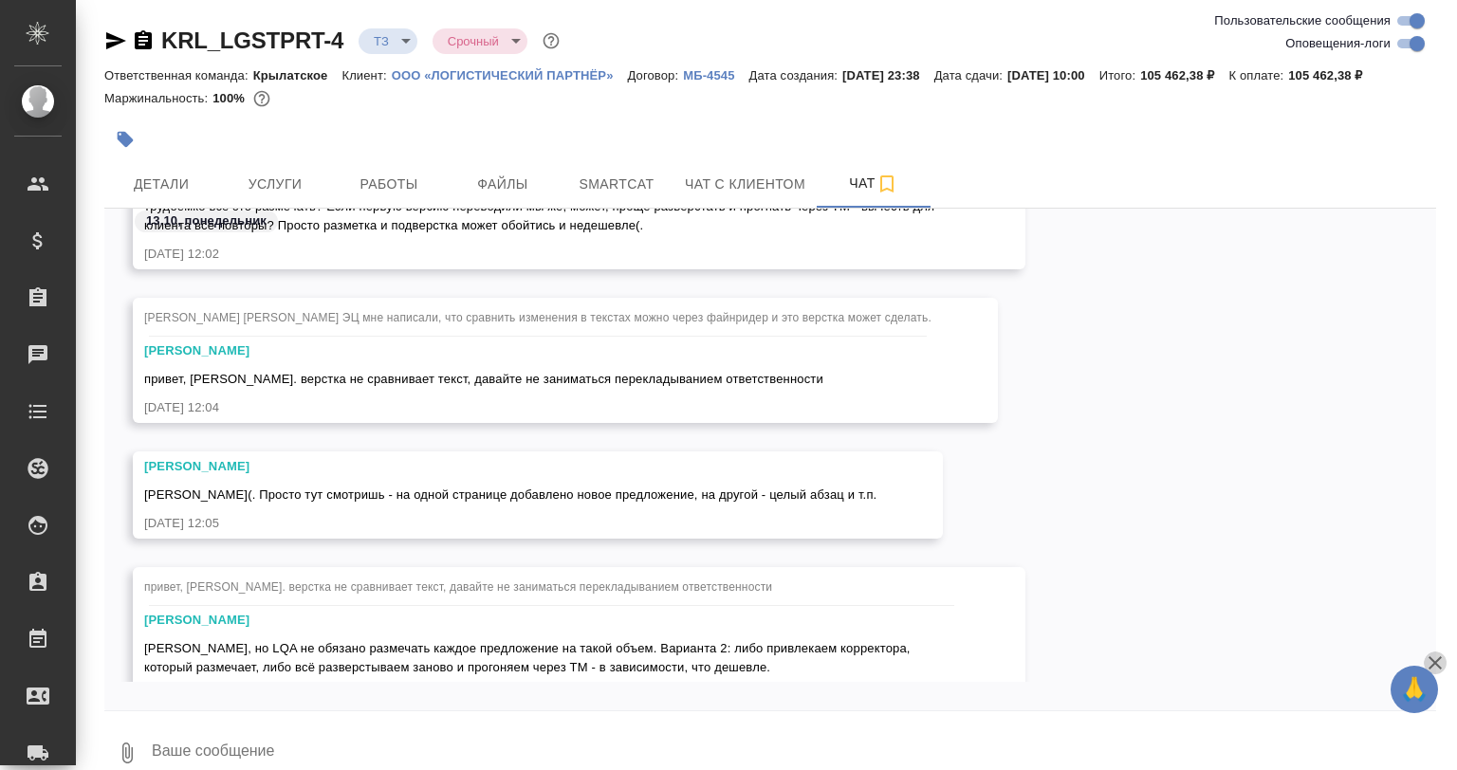
click at [1434, 663] on icon "button" at bounding box center [1435, 662] width 13 height 13
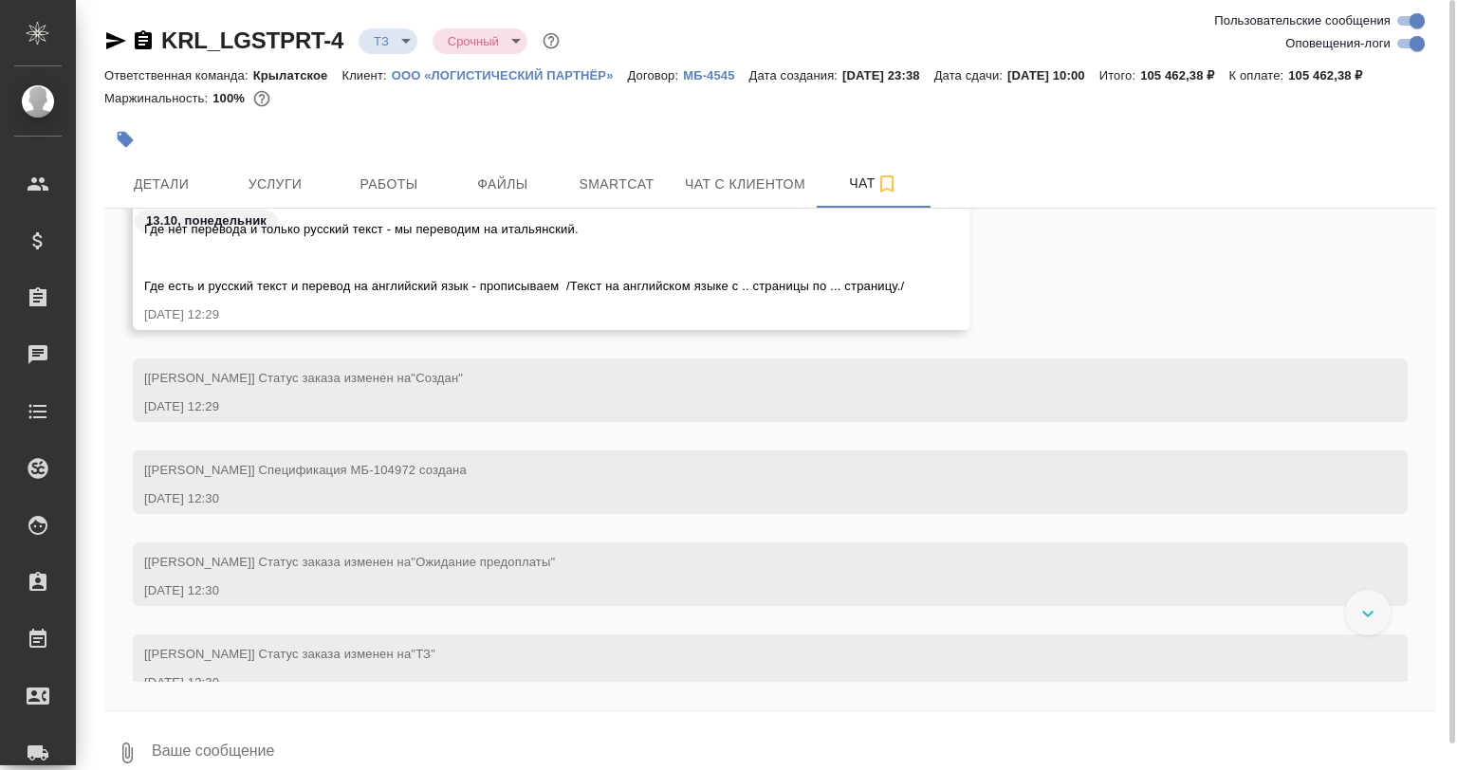
scroll to position [3898, 0]
